Goal: Task Accomplishment & Management: Use online tool/utility

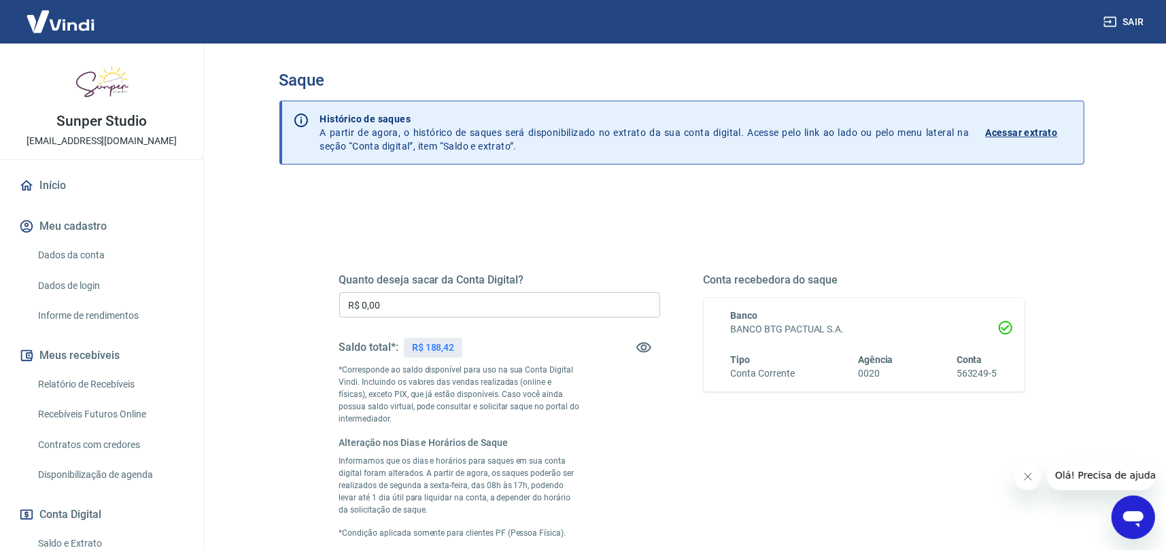
click at [393, 311] on input "R$ 0,00" at bounding box center [499, 304] width 321 height 25
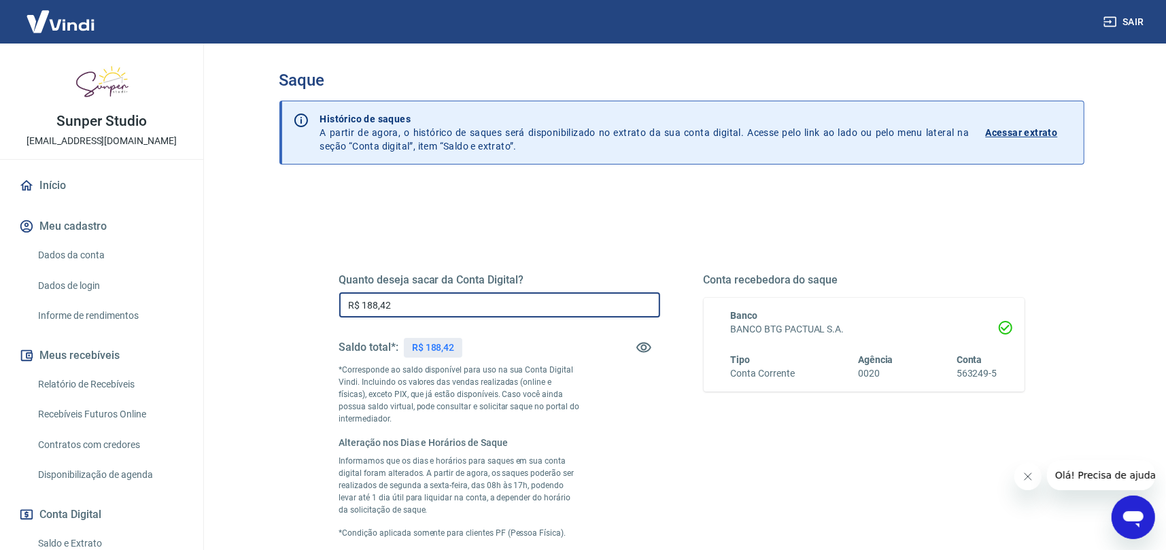
click at [393, 311] on input "R$ 188,42" at bounding box center [499, 304] width 321 height 25
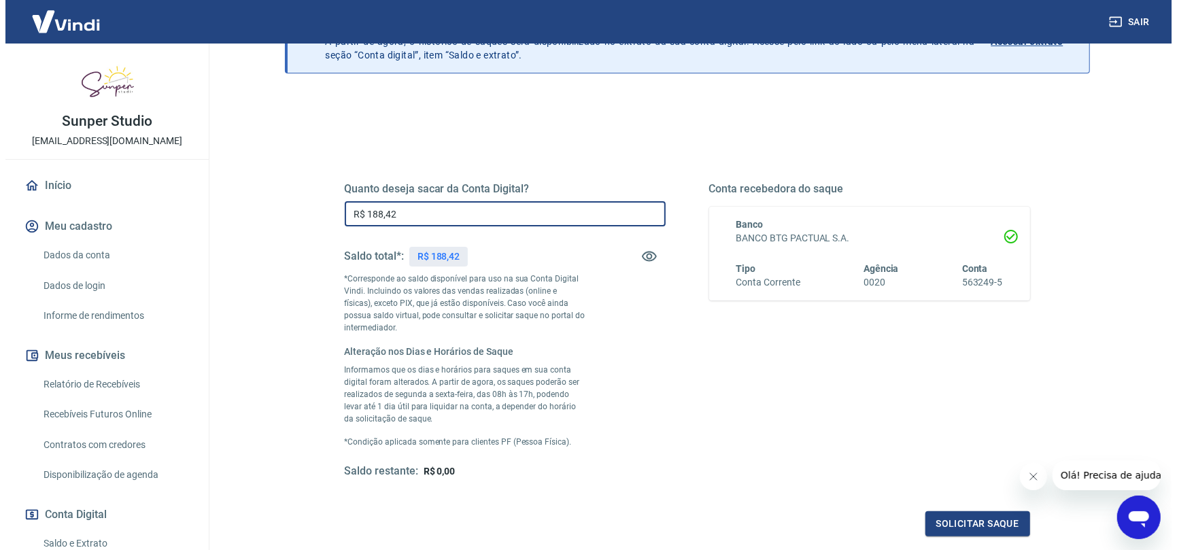
scroll to position [204, 0]
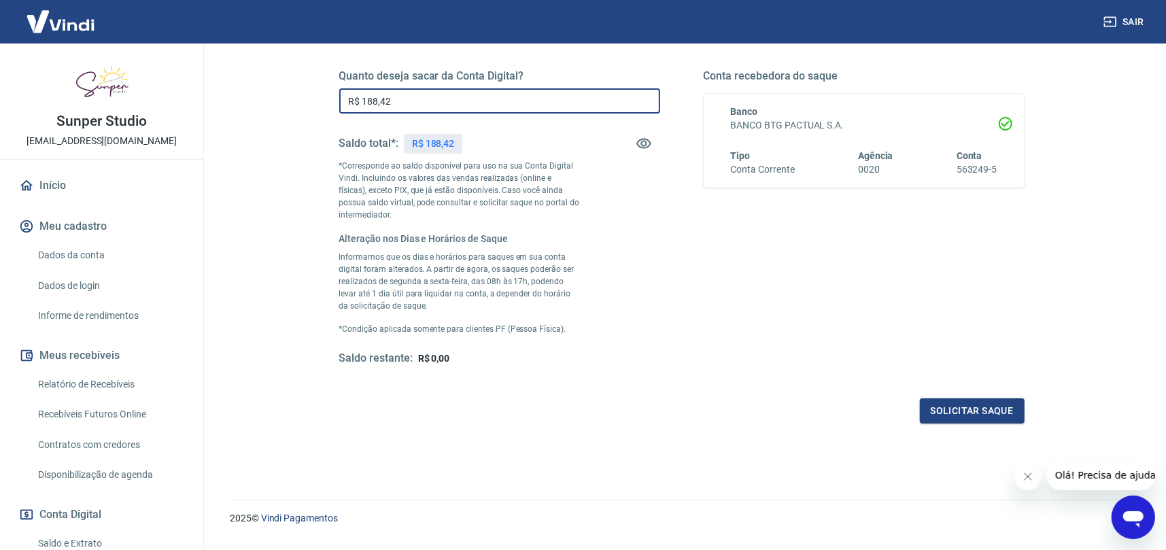
type input "R$ 188,42"
click at [945, 394] on div "Quanto deseja sacar da Conta Digital? R$ 188,42 ​ Saldo total*: R$ 188,42 *Corr…" at bounding box center [681, 230] width 685 height 387
click at [943, 407] on button "Solicitar saque" at bounding box center [972, 410] width 105 height 25
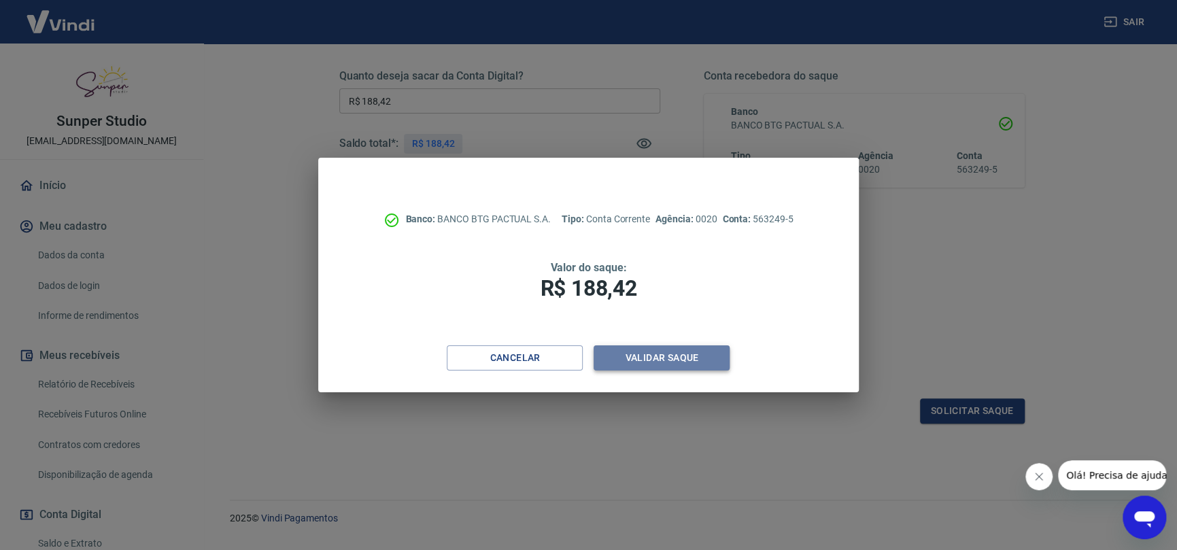
click at [719, 368] on button "Validar saque" at bounding box center [661, 357] width 136 height 25
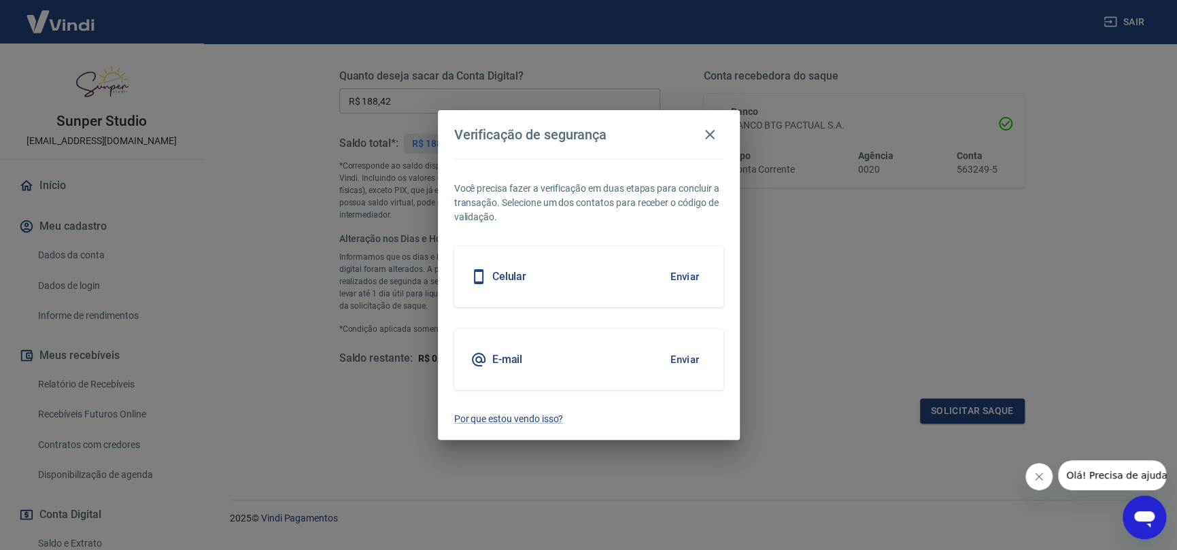
click at [685, 361] on button "Enviar" at bounding box center [685, 359] width 44 height 29
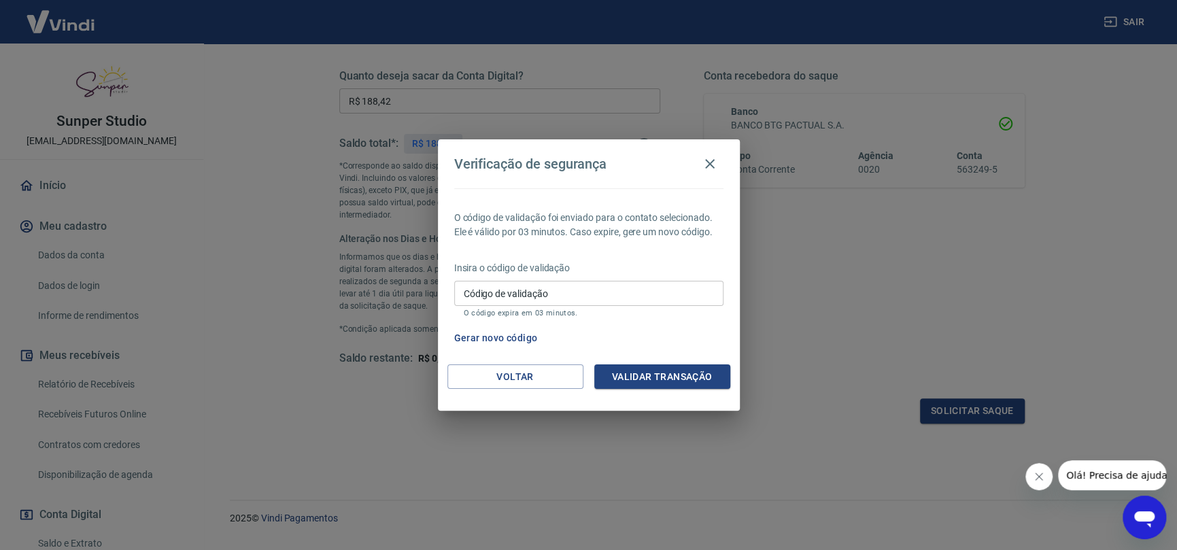
click at [601, 307] on div "Código de validação Código de validação O código expira em 03 minutos." at bounding box center [588, 299] width 269 height 37
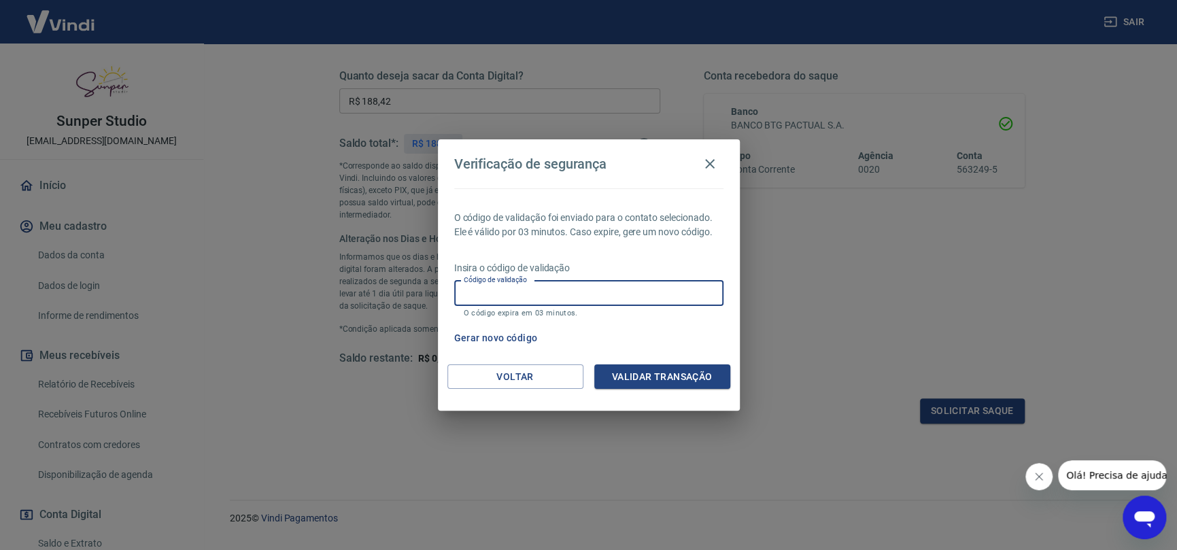
click at [602, 288] on input "Código de validação" at bounding box center [588, 293] width 269 height 25
paste input "272255"
type input "272255"
click at [647, 383] on button "Validar transação" at bounding box center [662, 376] width 136 height 25
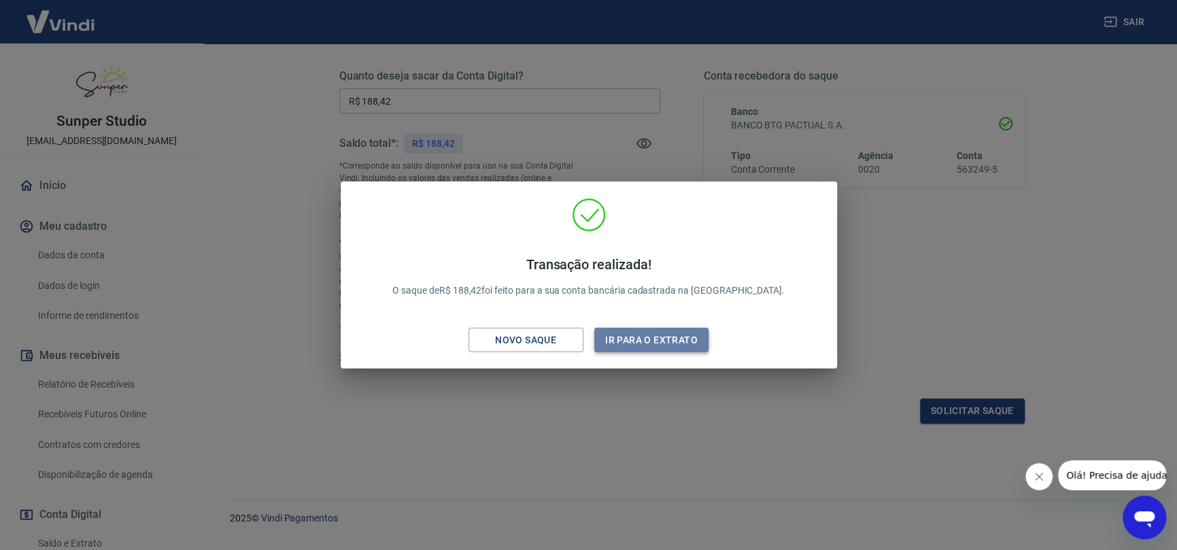
click at [647, 338] on button "Ir para o extrato" at bounding box center [651, 340] width 115 height 25
